Goal: Task Accomplishment & Management: Use online tool/utility

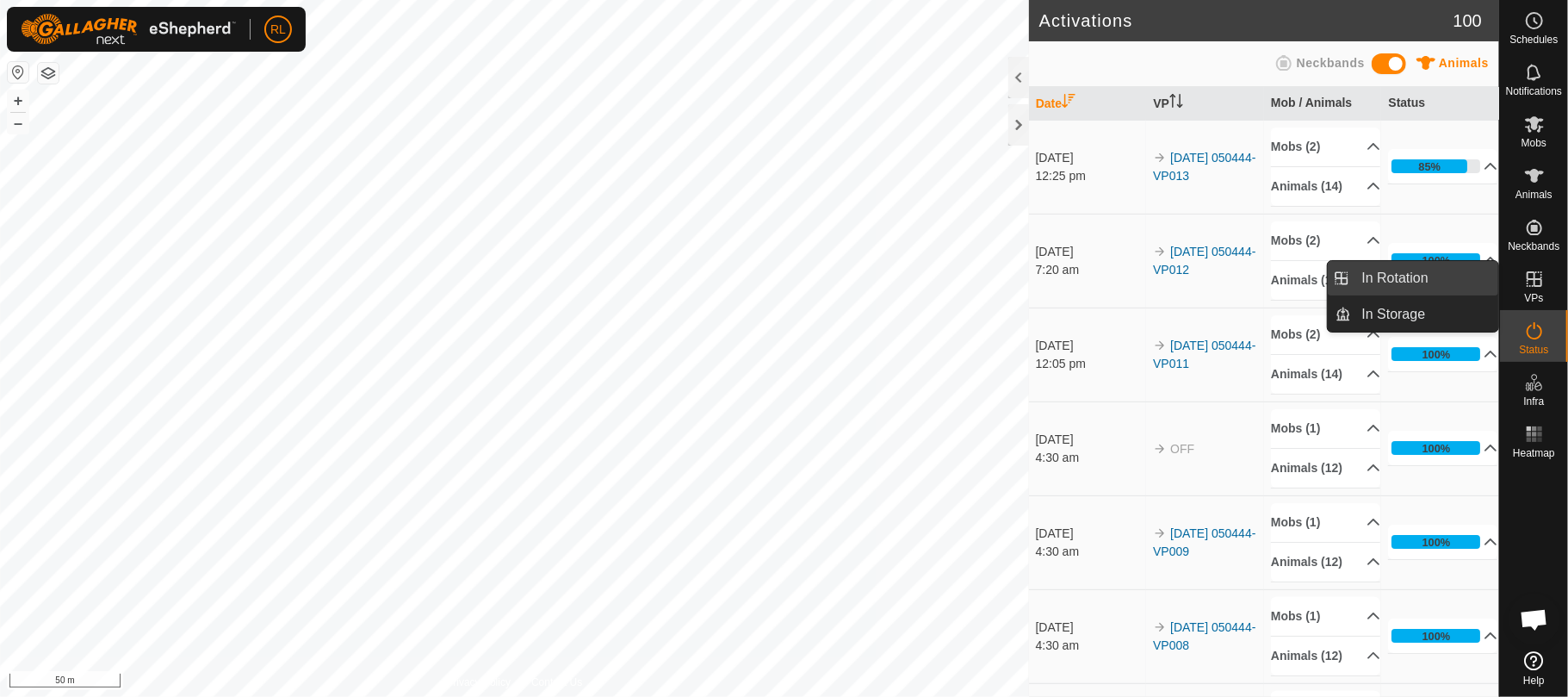
click at [1434, 276] on link "In Rotation" at bounding box center [1425, 278] width 148 height 34
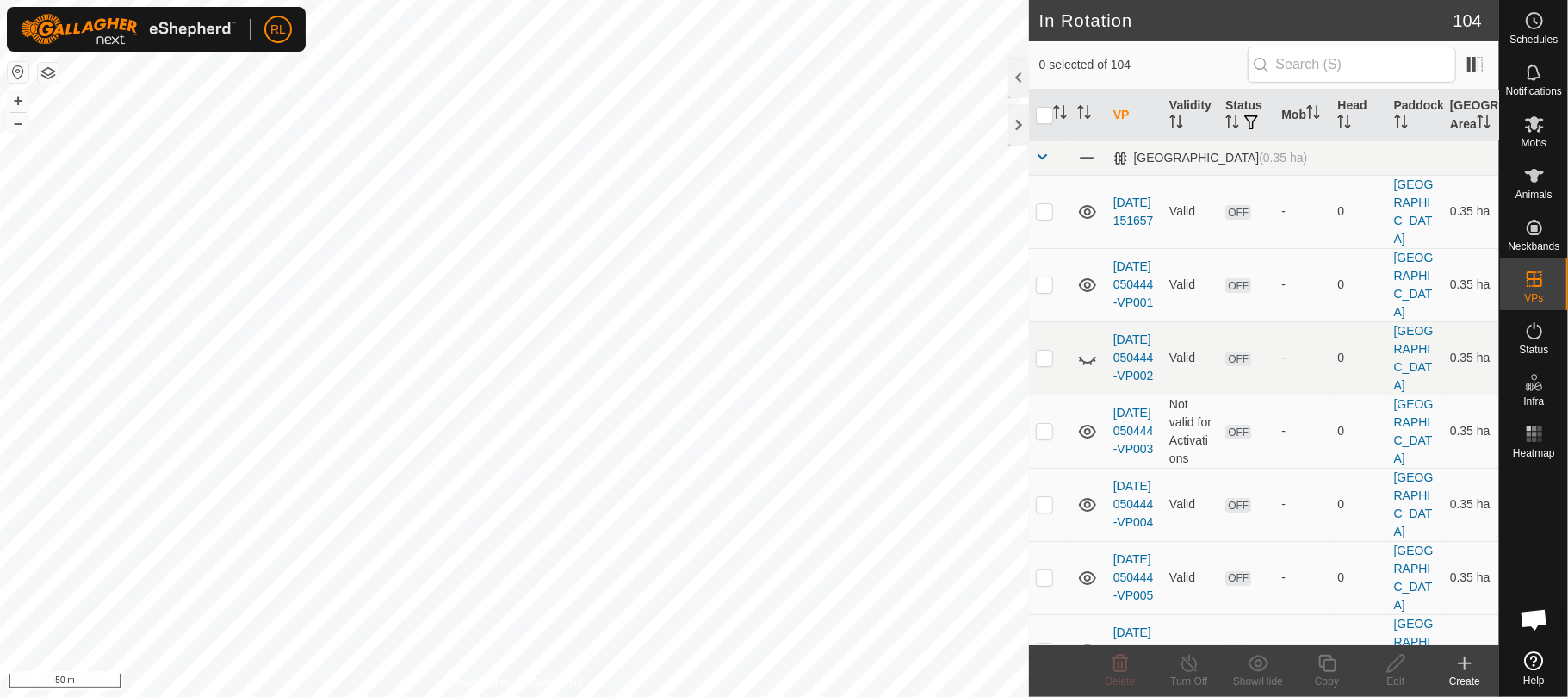
checkbox input "true"
click at [1321, 667] on icon at bounding box center [1327, 664] width 18 height 18
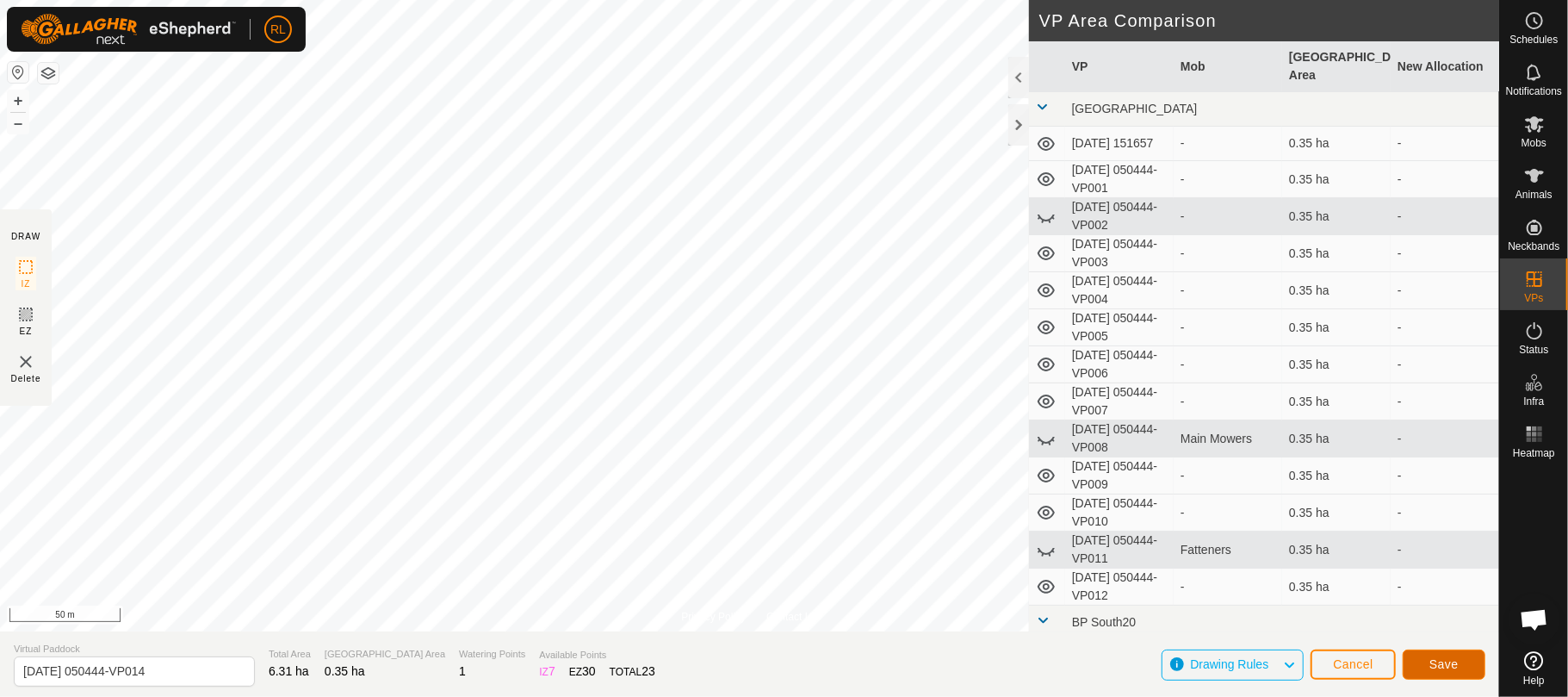
click at [1436, 663] on span "Save" at bounding box center [1445, 664] width 30 height 14
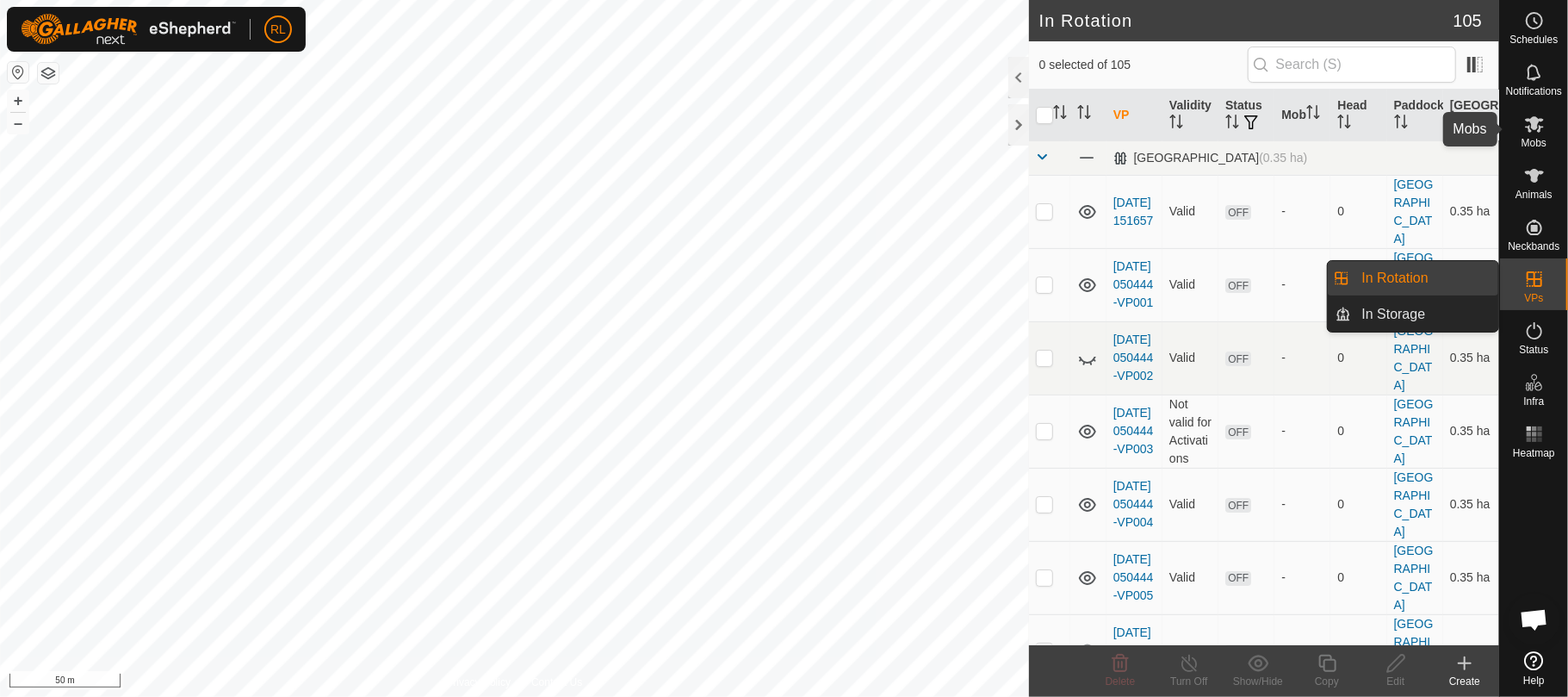
click at [1538, 138] on span "Mobs" at bounding box center [1534, 143] width 25 height 10
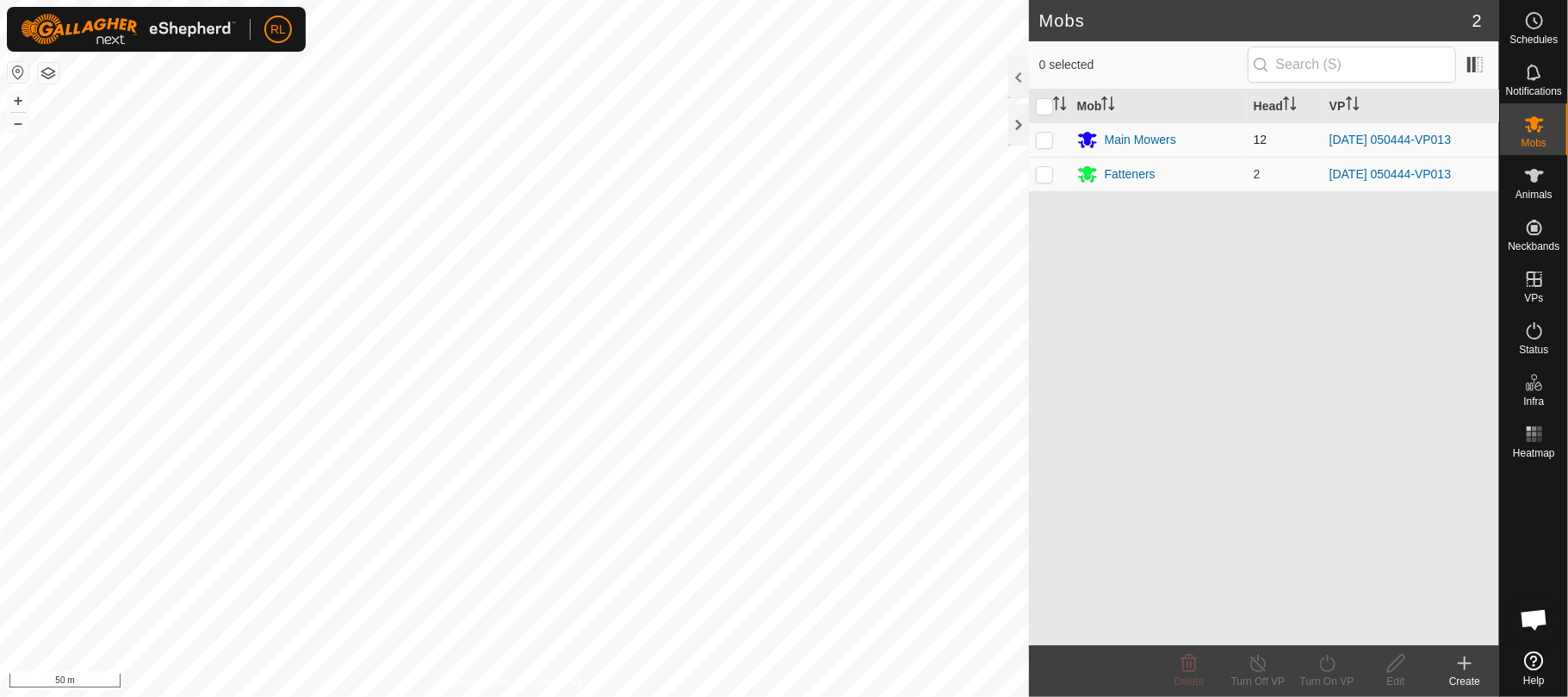
click at [1045, 139] on p-checkbox at bounding box center [1045, 139] width 18 height 14
checkbox input "true"
click at [1045, 174] on p-checkbox at bounding box center [1045, 174] width 18 height 14
checkbox input "true"
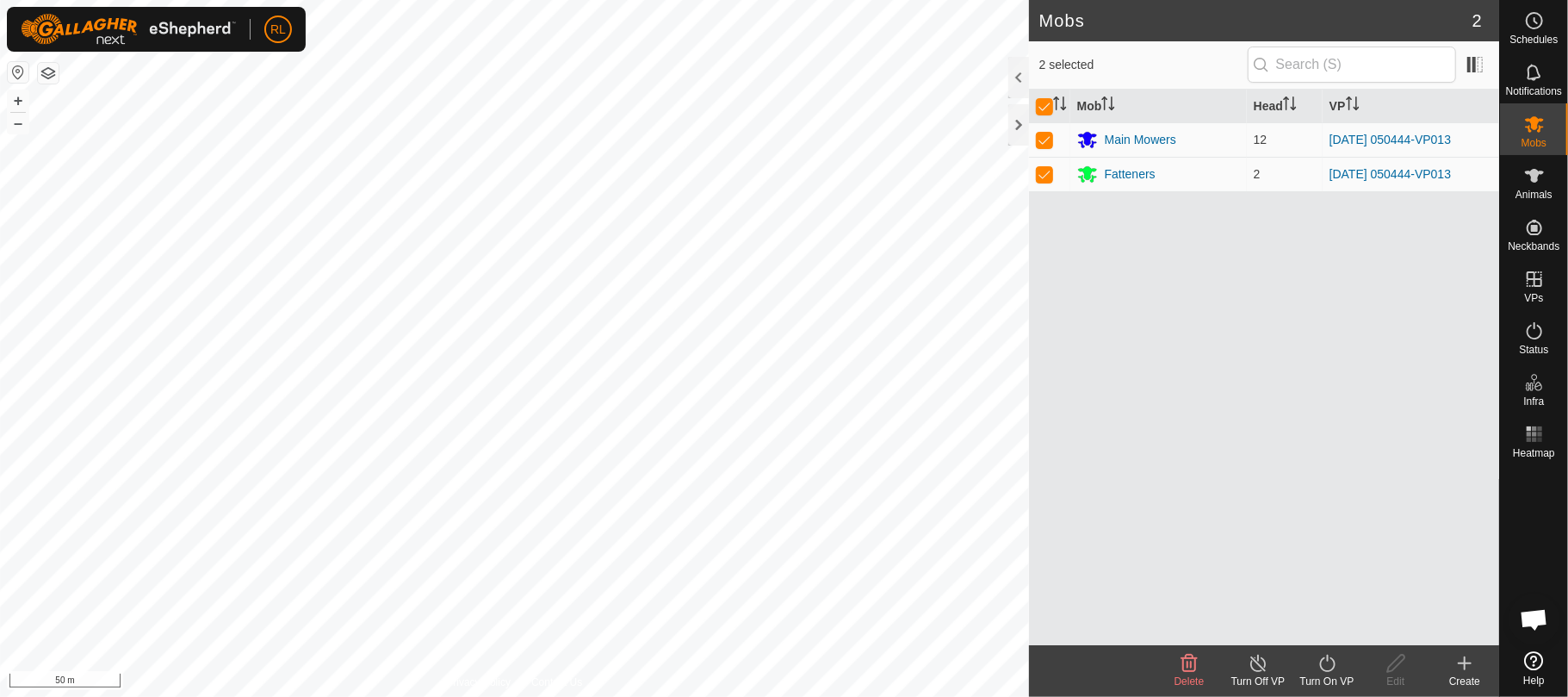
click at [1320, 674] on div "Turn On VP" at bounding box center [1327, 681] width 69 height 16
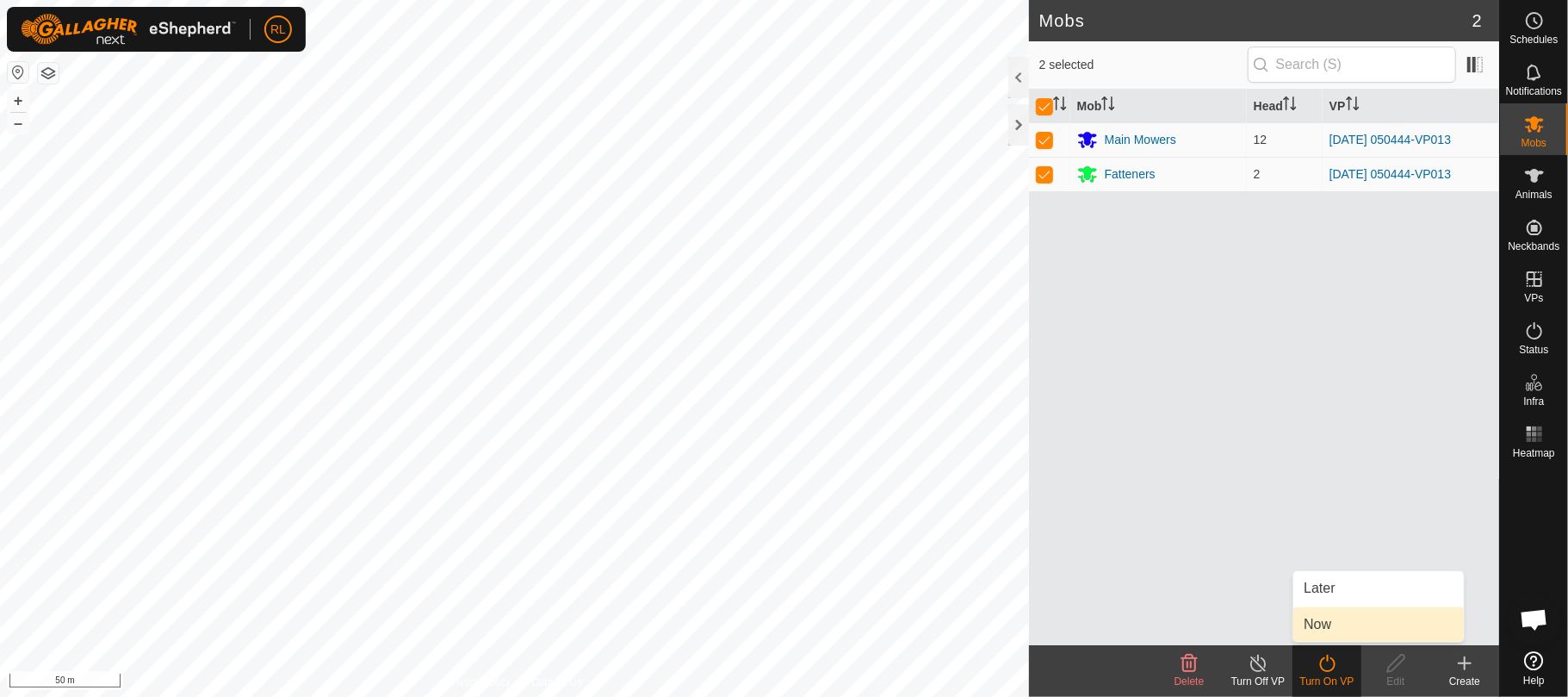
click at [1327, 625] on link "Now" at bounding box center [1379, 624] width 171 height 34
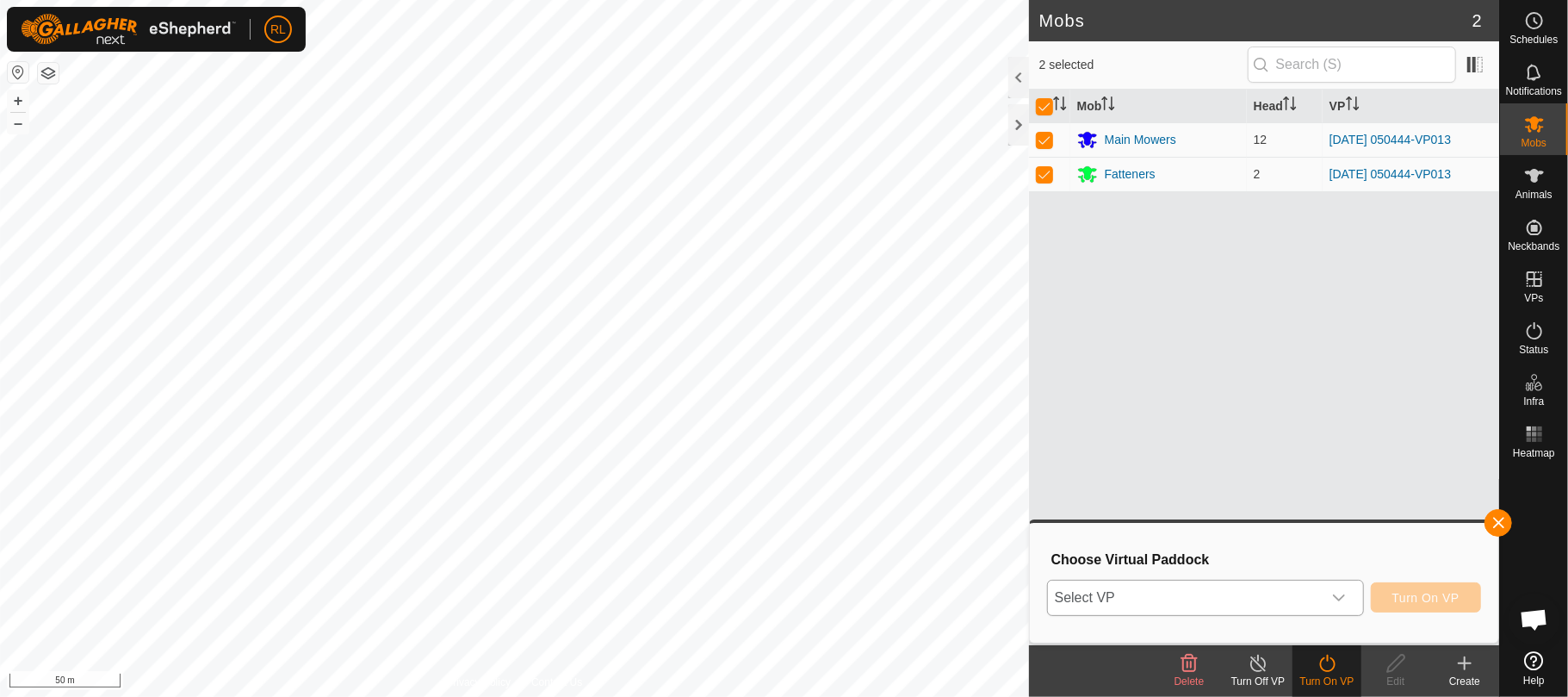
click at [1344, 601] on icon "dropdown trigger" at bounding box center [1339, 598] width 14 height 14
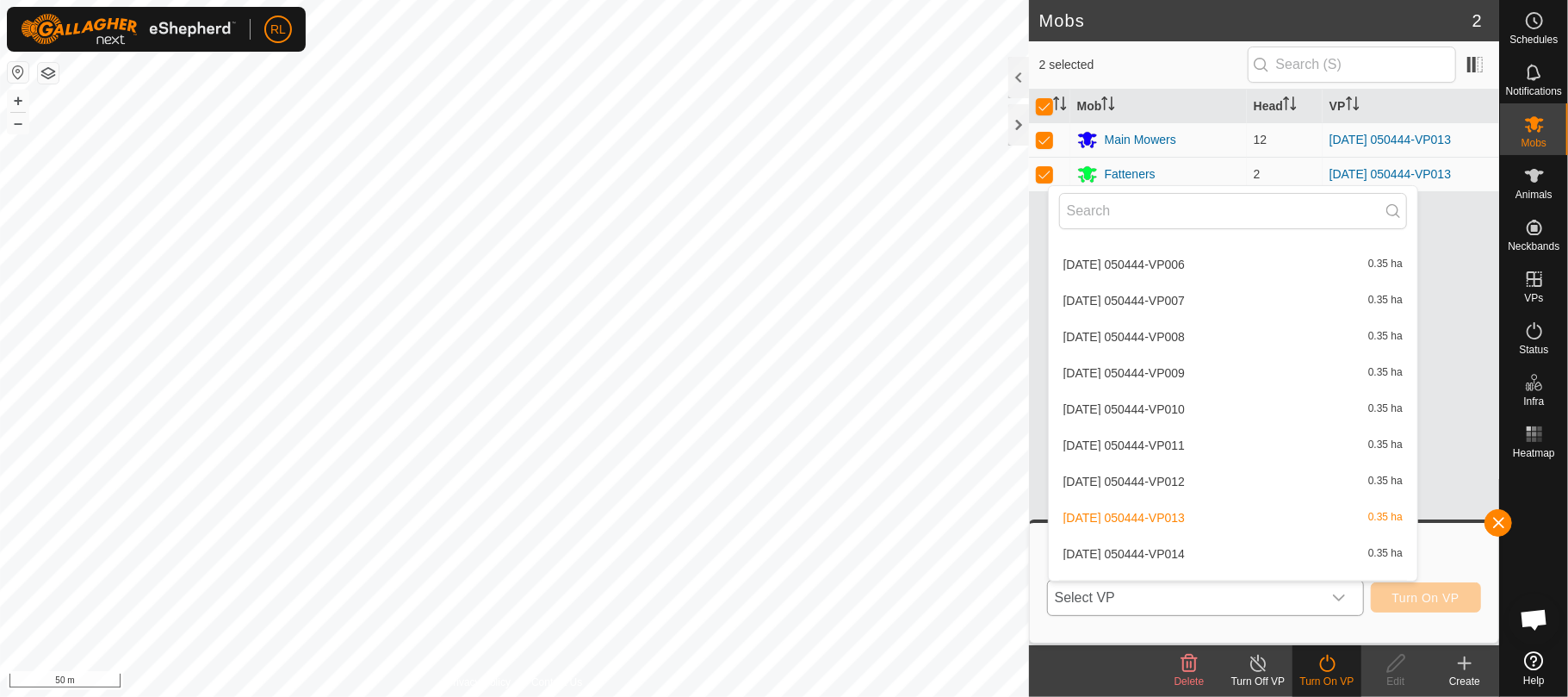
scroll to position [320, 0]
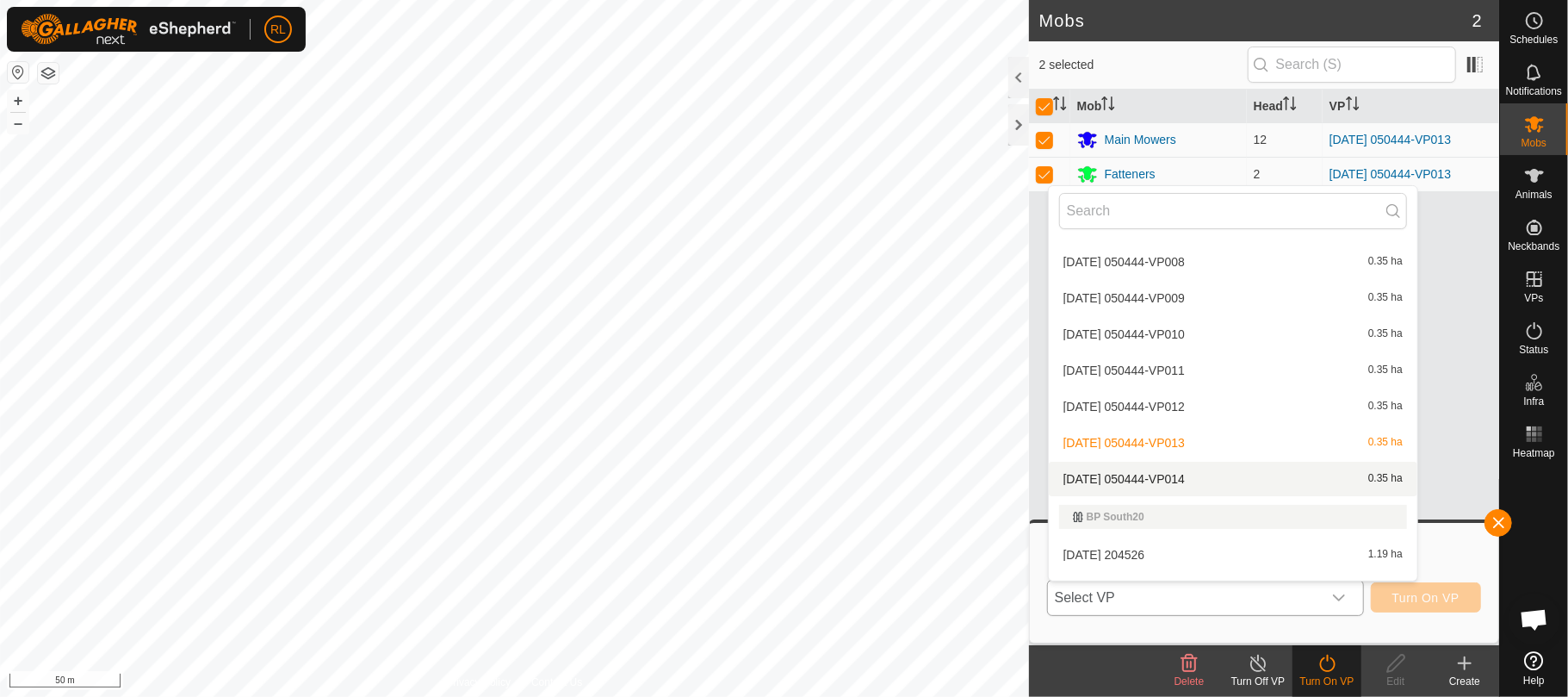
click at [1196, 480] on li "[DATE] 050444-VP014 0.35 ha" at bounding box center [1233, 479] width 368 height 34
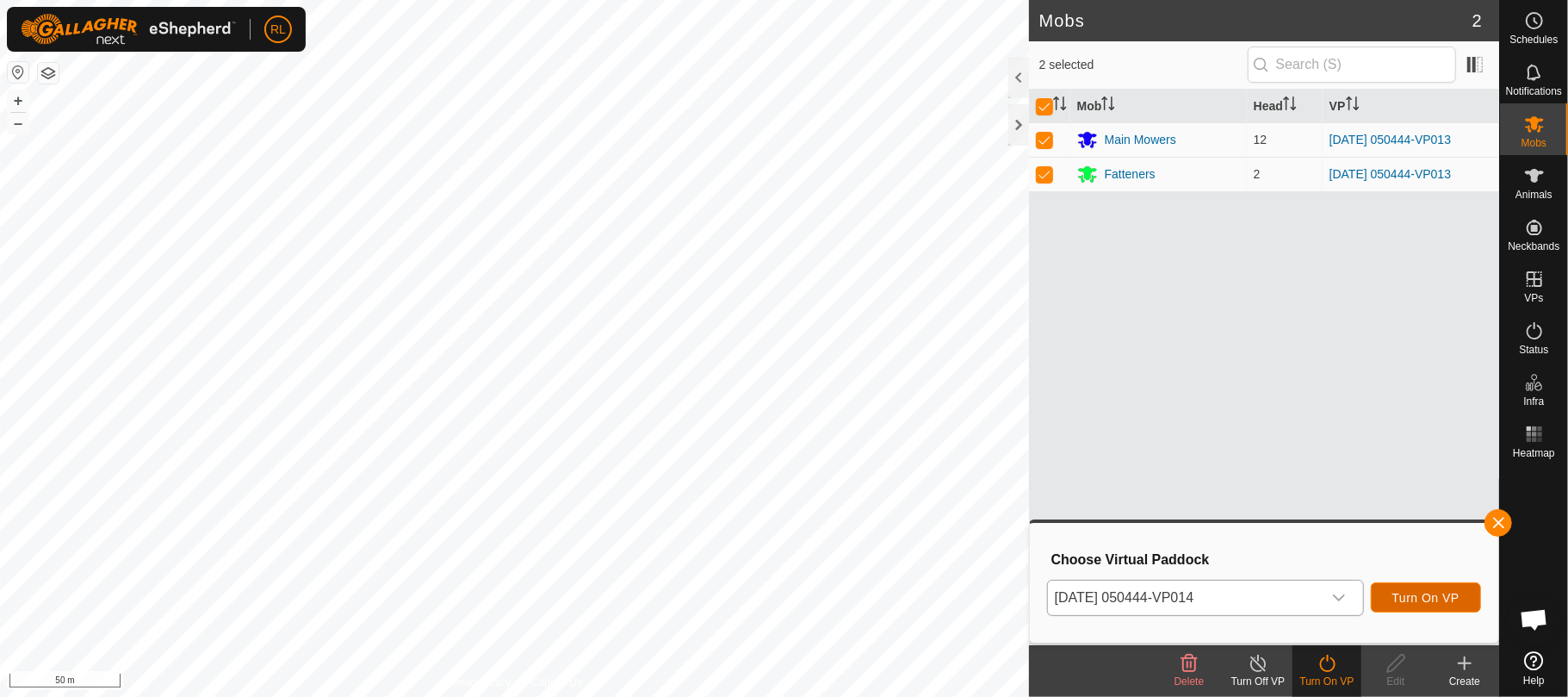
click at [1390, 590] on button "Turn On VP" at bounding box center [1426, 598] width 110 height 30
